Goal: Information Seeking & Learning: Learn about a topic

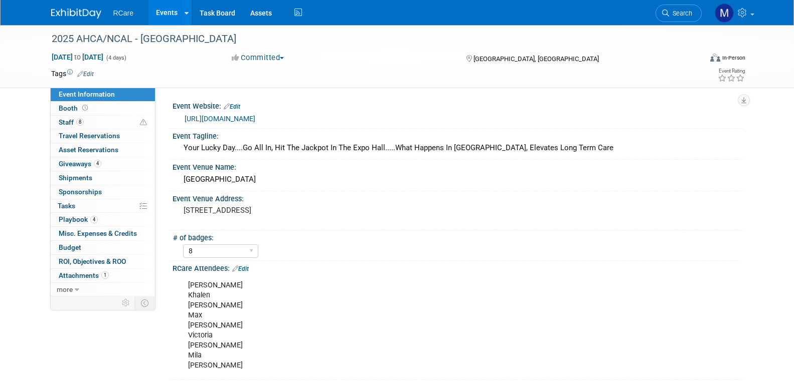
select select "8"
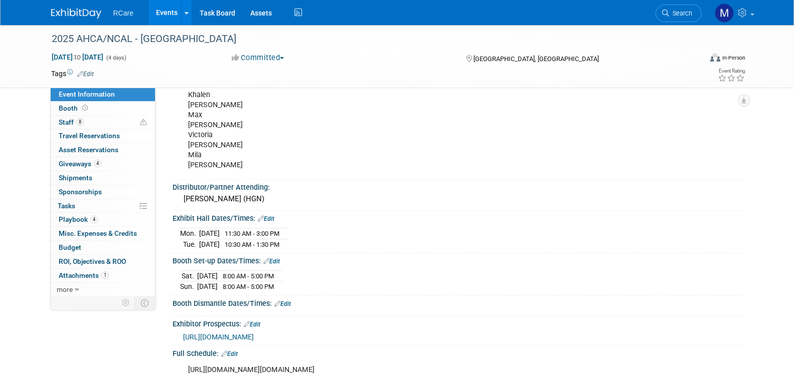
click at [163, 15] on link "Events" at bounding box center [166, 12] width 37 height 25
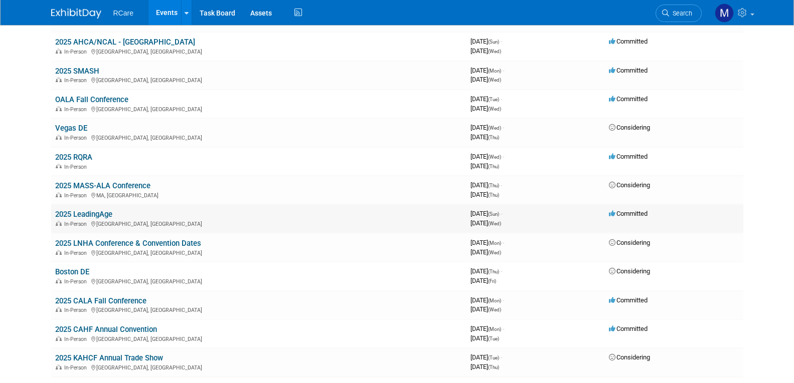
scroll to position [351, 0]
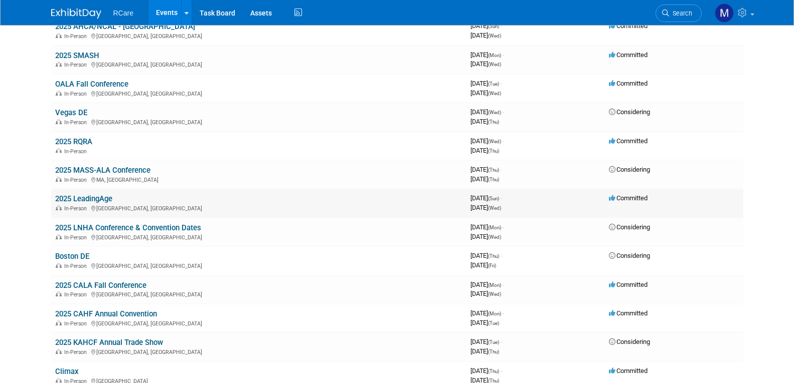
click at [102, 198] on link "2025 LeadingAge" at bounding box center [83, 198] width 57 height 9
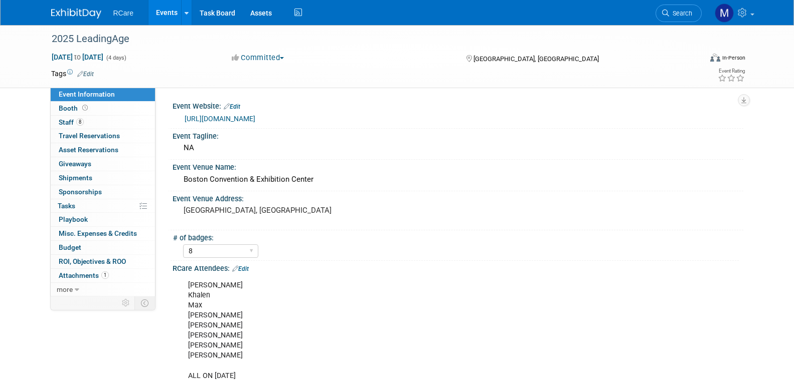
select select "8"
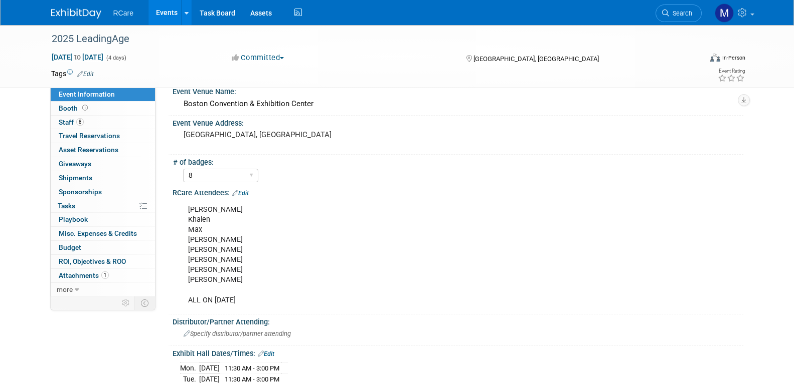
scroll to position [251, 0]
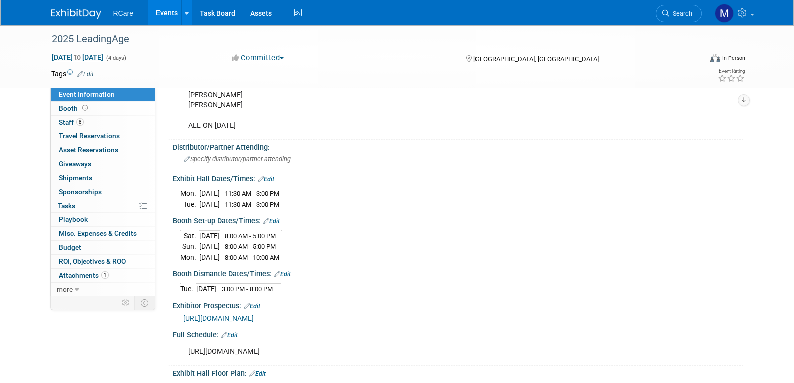
click at [254, 318] on span "[URL][DOMAIN_NAME]" at bounding box center [218, 319] width 71 height 8
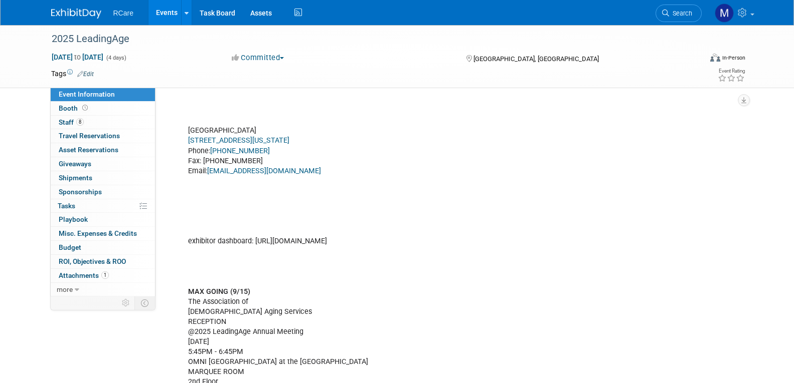
scroll to position [551, 0]
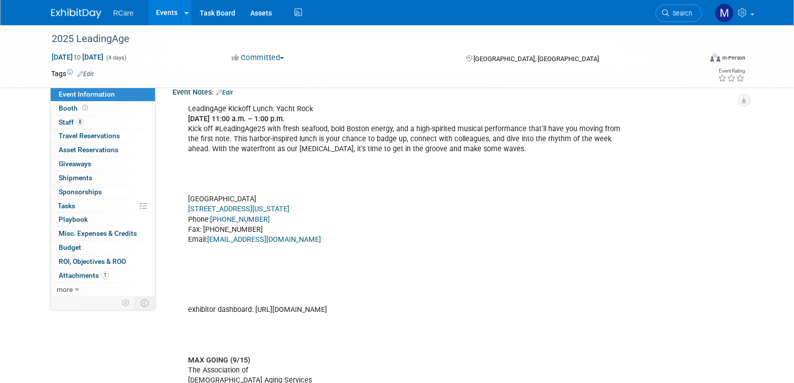
click at [276, 207] on link "[STREET_ADDRESS][US_STATE]" at bounding box center [238, 209] width 101 height 9
